Goal: Task Accomplishment & Management: Manage account settings

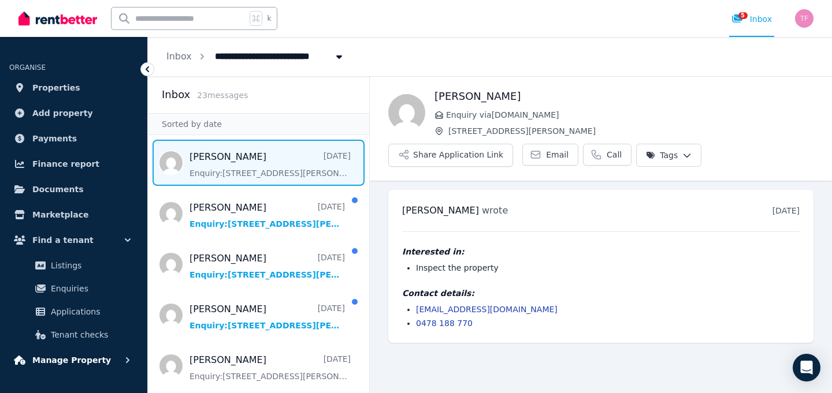
click at [75, 360] on span "Manage Property" at bounding box center [71, 360] width 79 height 14
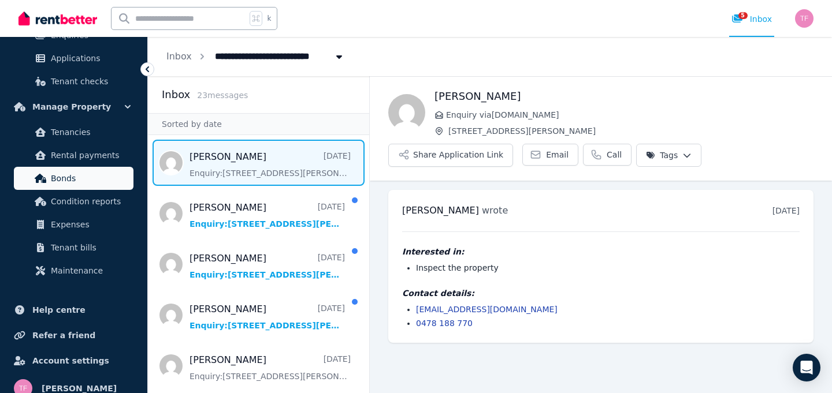
scroll to position [265, 0]
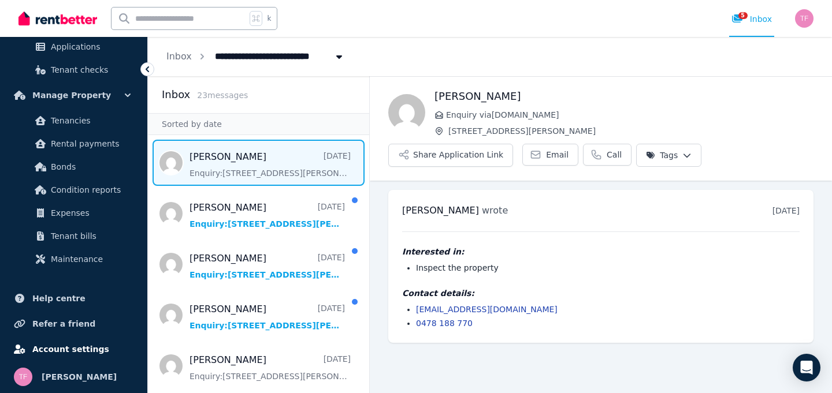
click at [83, 347] on span "Account settings" at bounding box center [70, 349] width 77 height 14
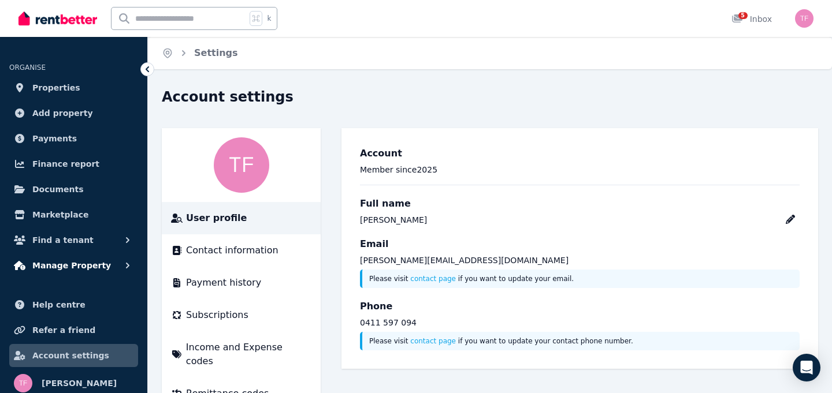
click at [80, 263] on span "Manage Property" at bounding box center [71, 266] width 79 height 14
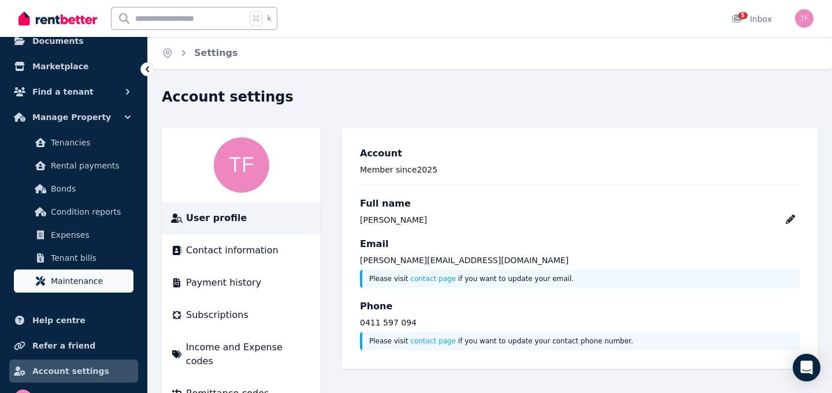
scroll to position [151, 0]
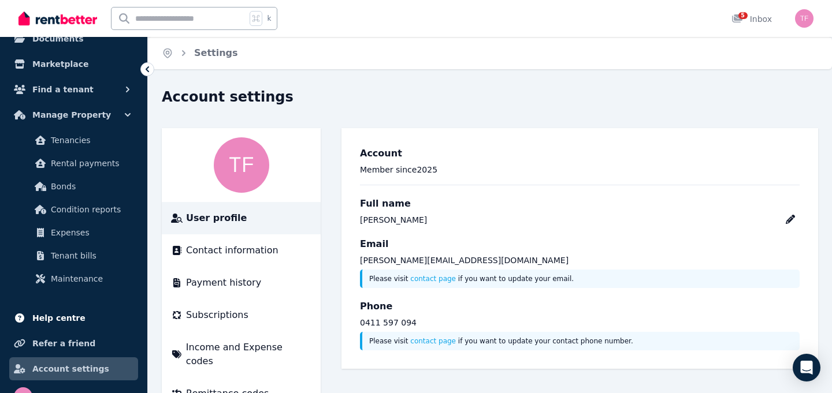
click at [54, 310] on link "Help centre" at bounding box center [73, 318] width 129 height 23
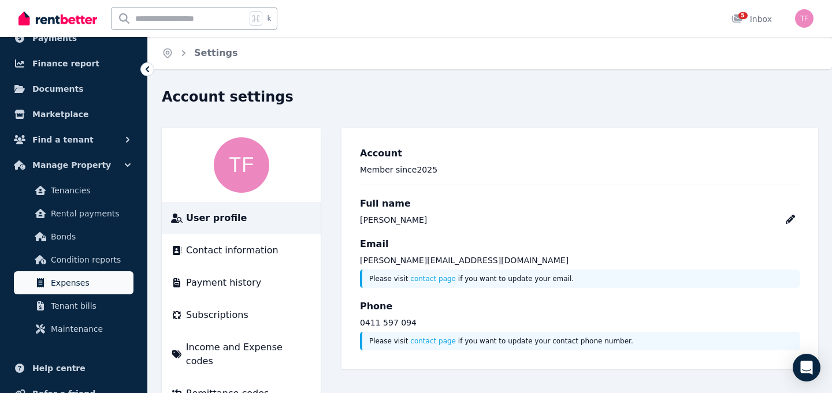
scroll to position [0, 0]
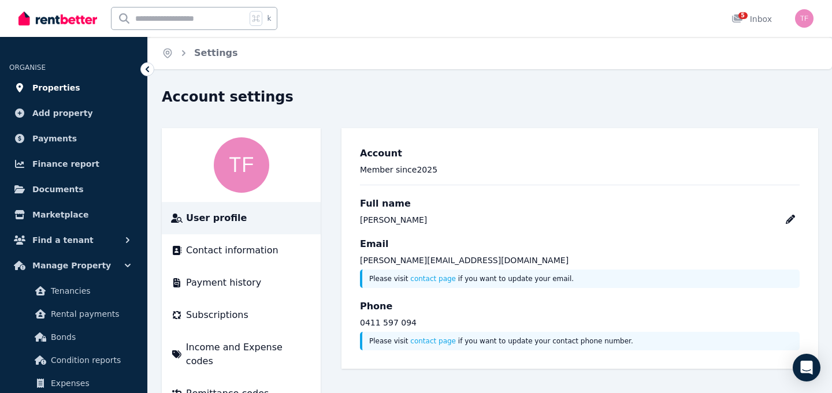
click at [70, 89] on span "Properties" at bounding box center [56, 88] width 48 height 14
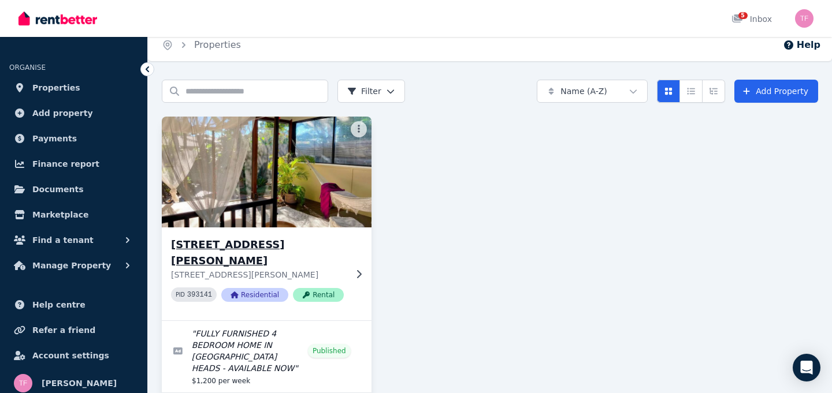
scroll to position [10, 0]
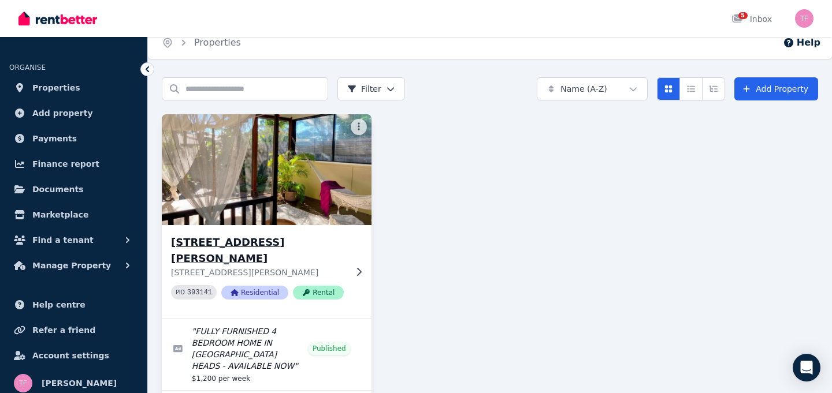
click at [277, 176] on img at bounding box center [267, 169] width 220 height 117
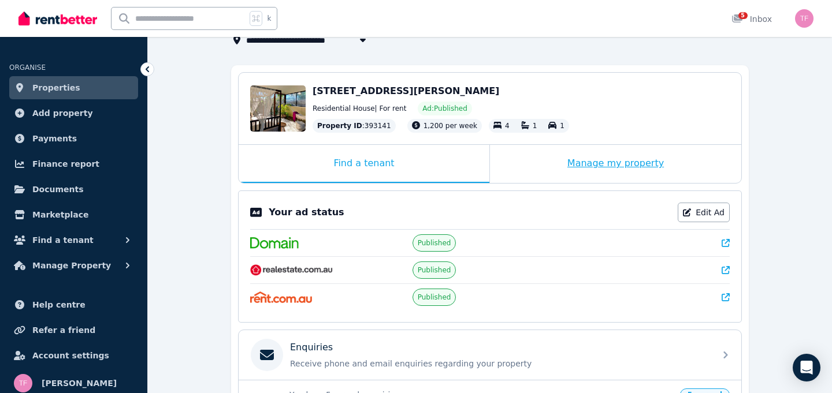
scroll to position [85, 0]
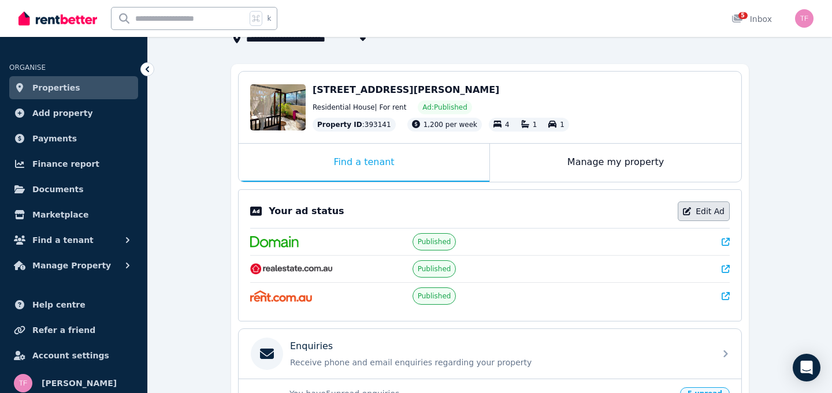
click at [711, 210] on link "Edit Ad" at bounding box center [703, 212] width 52 height 20
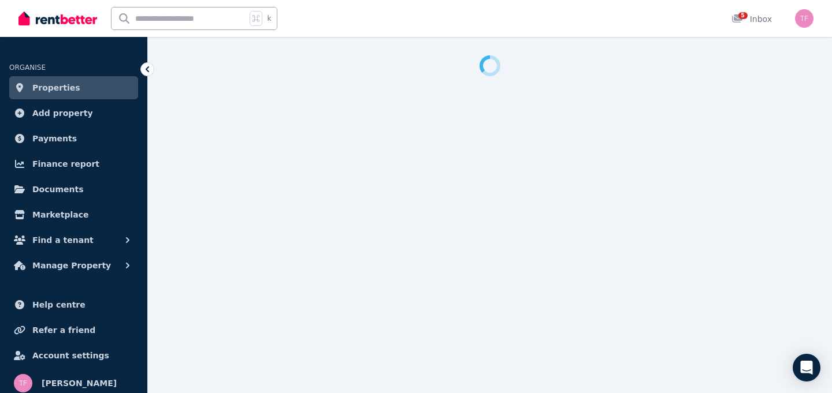
select select "**********"
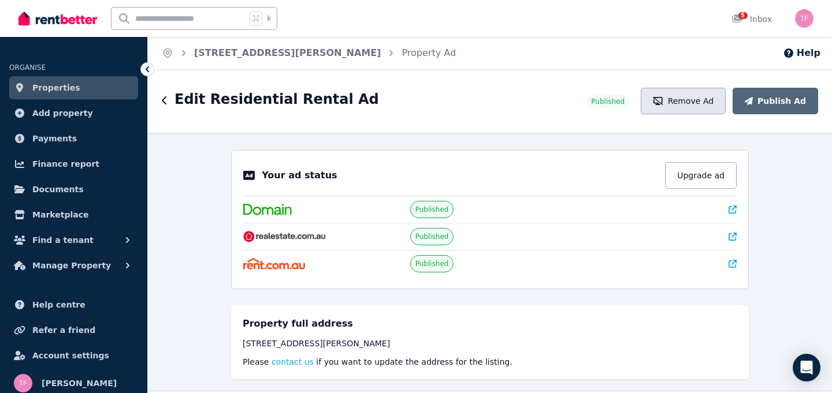
click at [699, 104] on button "Remove Ad" at bounding box center [683, 101] width 85 height 27
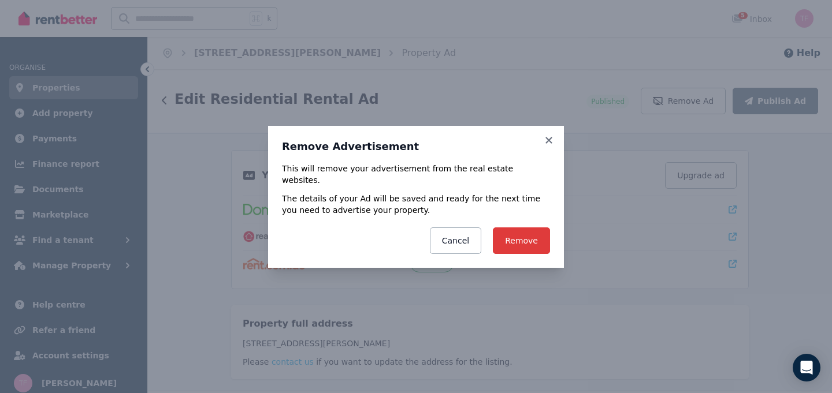
click at [523, 236] on button "Remove" at bounding box center [521, 241] width 57 height 27
